Goal: Task Accomplishment & Management: Use online tool/utility

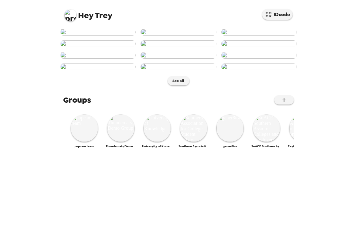
scroll to position [258, 0]
click at [116, 142] on img at bounding box center [120, 128] width 27 height 27
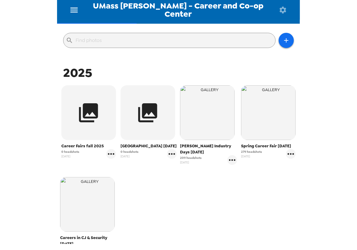
scroll to position [83, 0]
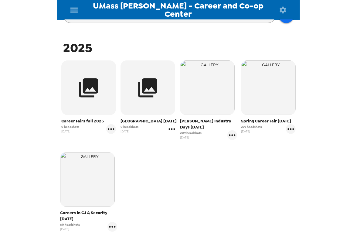
click at [172, 130] on icon "gallery menu" at bounding box center [172, 129] width 6 height 2
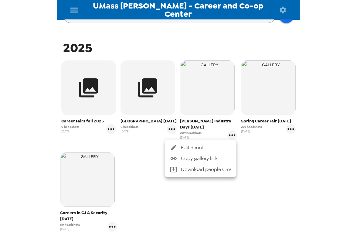
drag, startPoint x: 146, startPoint y: 155, endPoint x: 129, endPoint y: 144, distance: 19.7
click at [146, 155] on div at bounding box center [178, 125] width 357 height 250
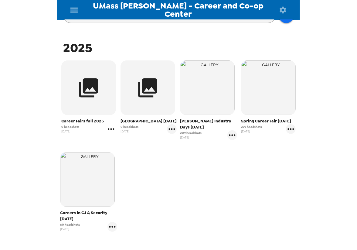
click at [112, 129] on icon "gallery menu" at bounding box center [111, 129] width 10 height 10
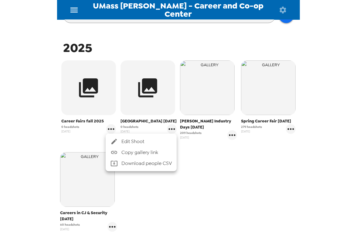
click at [123, 141] on span "Edit Shoot" at bounding box center [147, 141] width 50 height 7
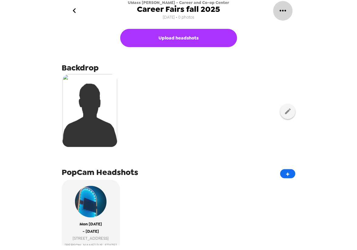
click at [285, 12] on icon "gallery menu" at bounding box center [283, 11] width 10 height 10
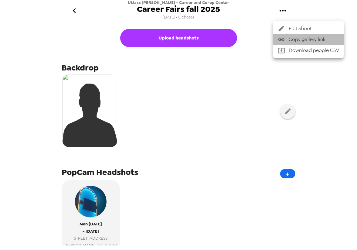
click at [294, 39] on span "Copy gallery link" at bounding box center [314, 39] width 50 height 7
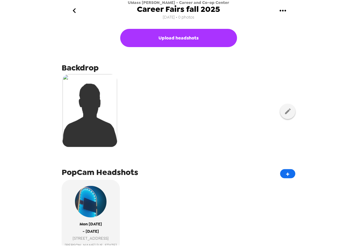
scroll to position [107, 0]
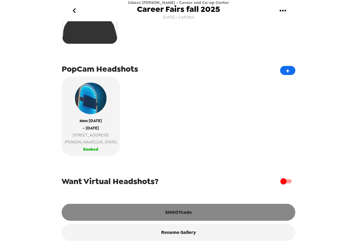
click at [174, 215] on button "SHOOTcode" at bounding box center [179, 212] width 234 height 17
